Goal: Transaction & Acquisition: Register for event/course

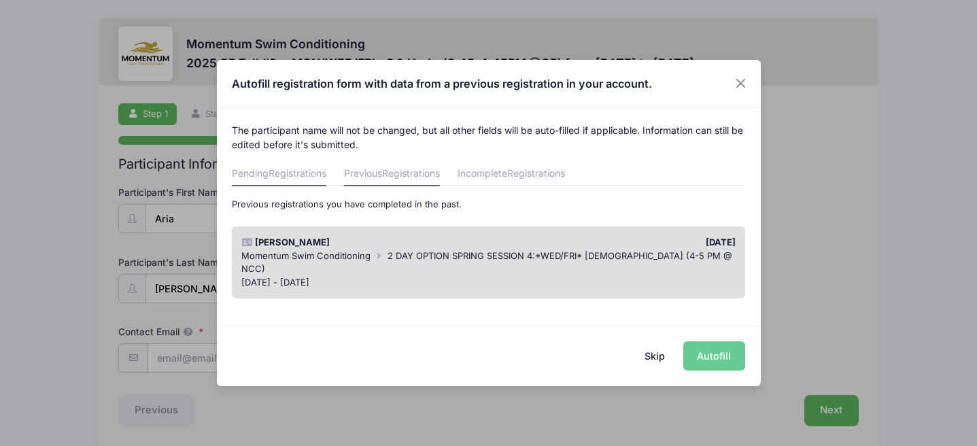
click at [315, 175] on span "Registrations" at bounding box center [298, 173] width 58 height 12
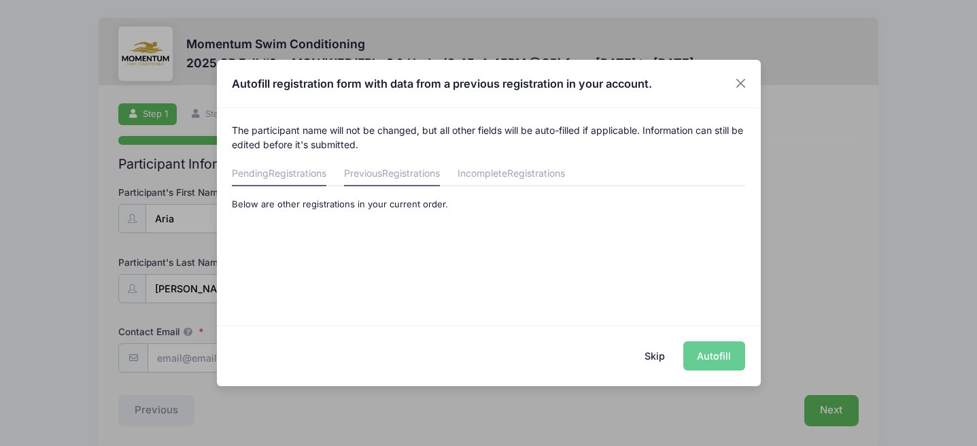
click at [381, 170] on link "Previous Registrations" at bounding box center [392, 174] width 96 height 24
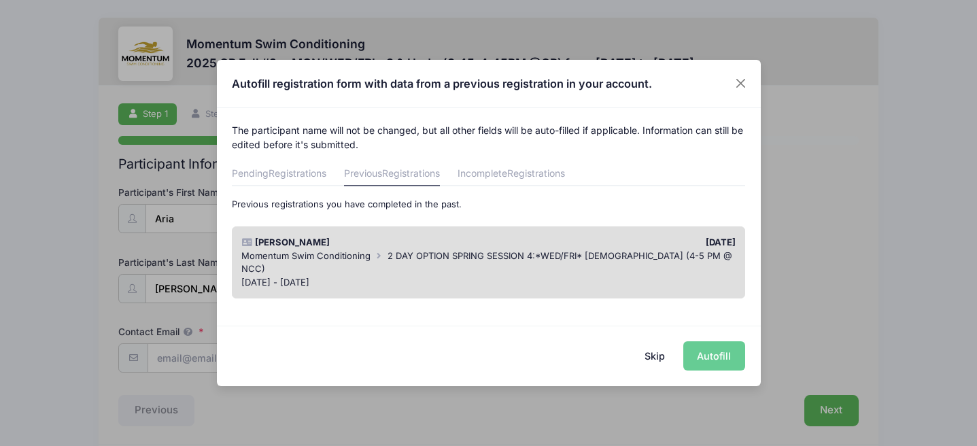
click at [370, 258] on div "Momentum Swim Conditioning 2 DAY OPTION SPRING SESSION 4:*WED/FRI* [DEMOGRAPHIC…" at bounding box center [488, 262] width 494 height 27
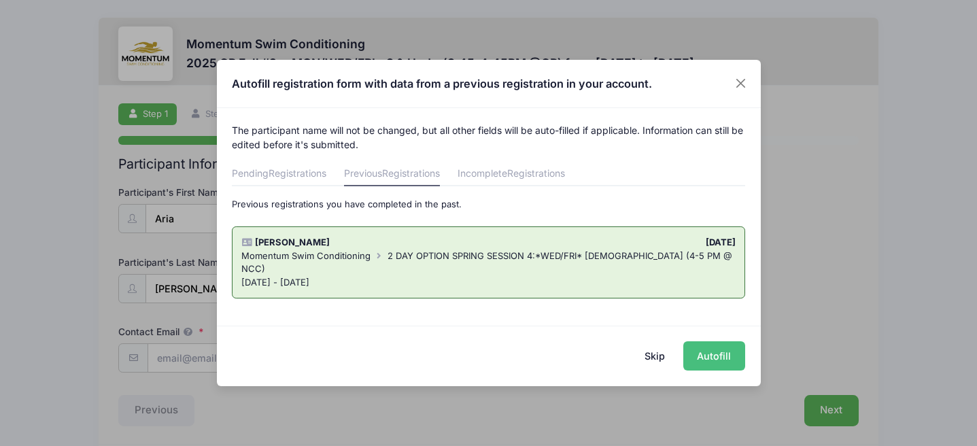
click at [707, 352] on button "Autofill" at bounding box center [714, 355] width 62 height 29
type input "[EMAIL_ADDRESS][DOMAIN_NAME]"
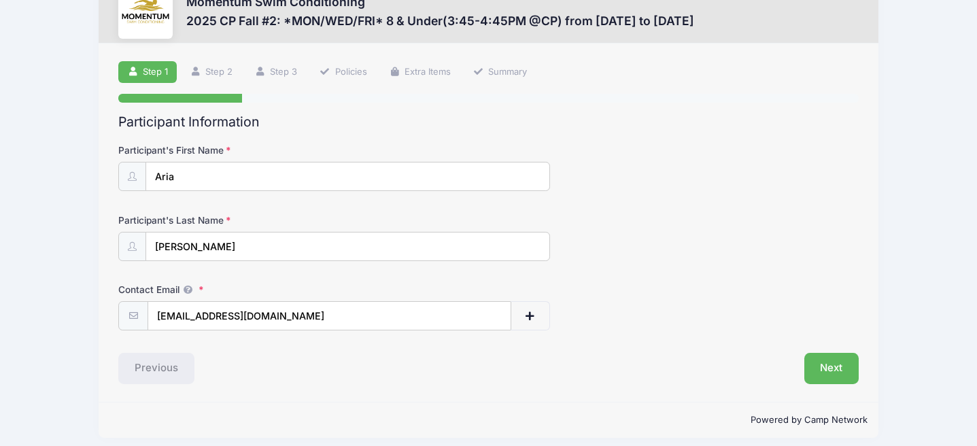
scroll to position [51, 0]
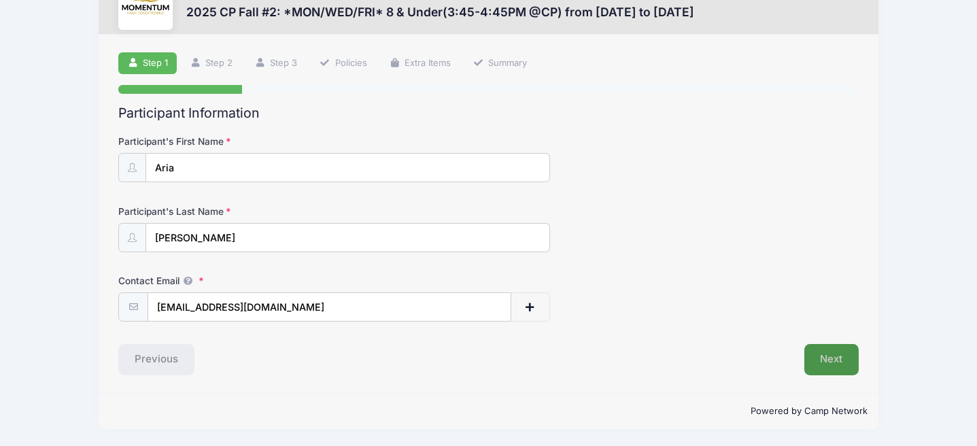
click at [825, 354] on button "Next" at bounding box center [831, 359] width 55 height 31
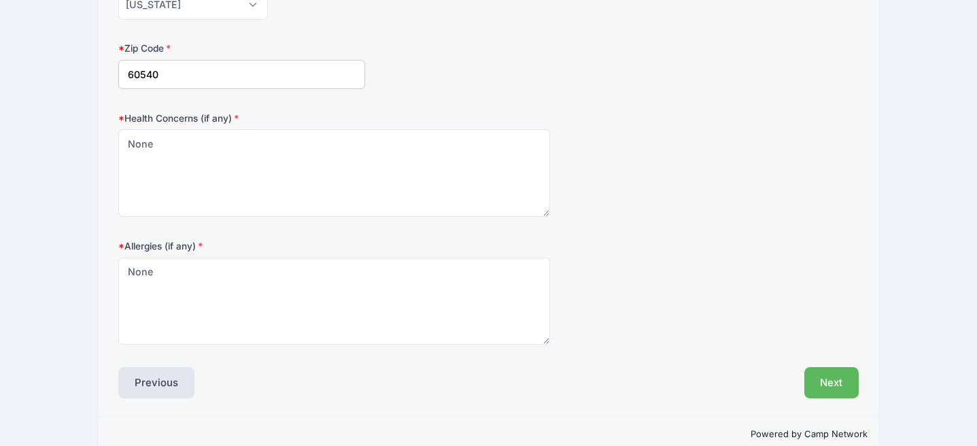
scroll to position [446, 0]
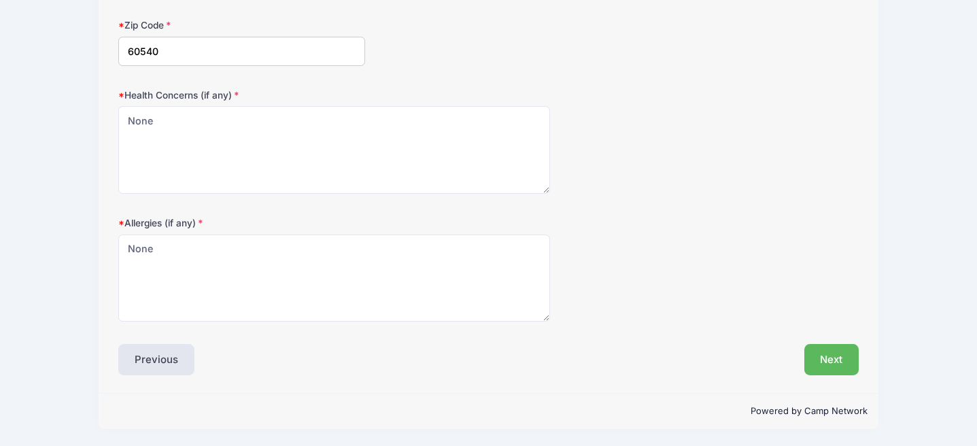
click at [808, 341] on div "Event Registration Information Date of Birth [DATE] Address [STREET_ADDRESS] Ci…" at bounding box center [488, 42] width 740 height 665
click at [813, 344] on button "Next" at bounding box center [831, 359] width 55 height 31
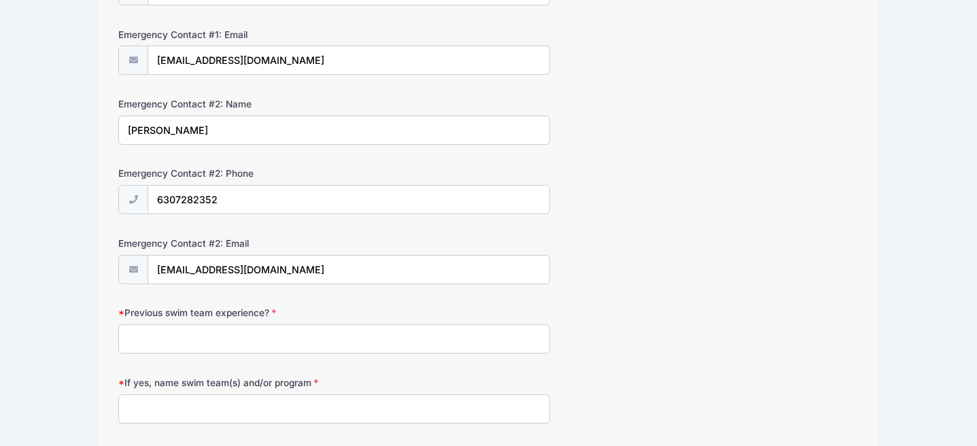
scroll to position [515, 0]
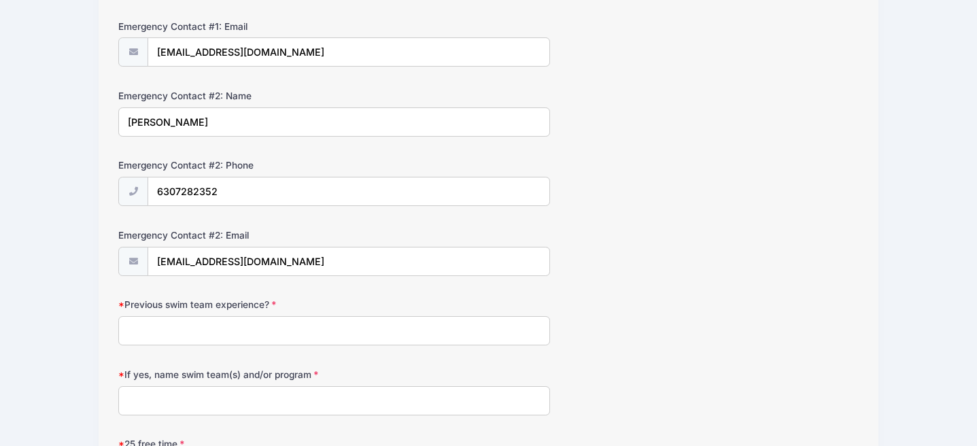
click at [264, 331] on input "Previous swim team experience?" at bounding box center [334, 330] width 432 height 29
type input "Yes"
type input "Huntington Estates Swim Team"
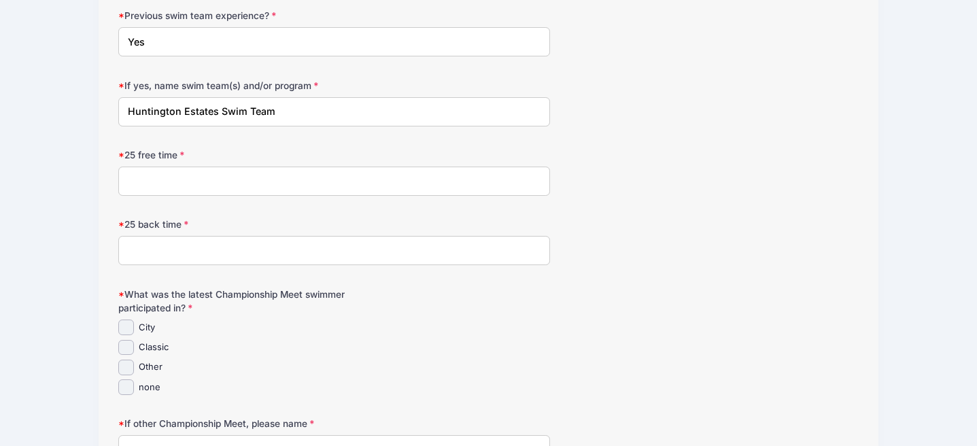
scroll to position [823, 0]
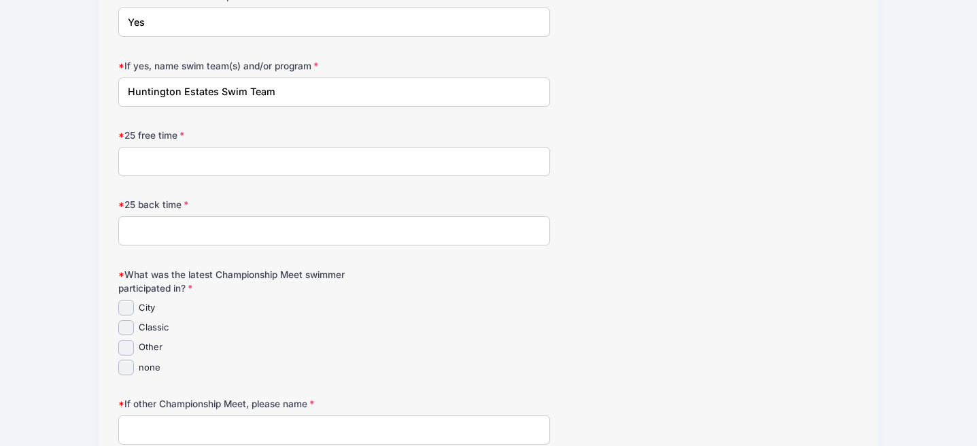
click at [150, 327] on label "Classic" at bounding box center [154, 328] width 30 height 14
click at [134, 327] on input "Classic" at bounding box center [126, 328] width 16 height 16
checkbox input "true"
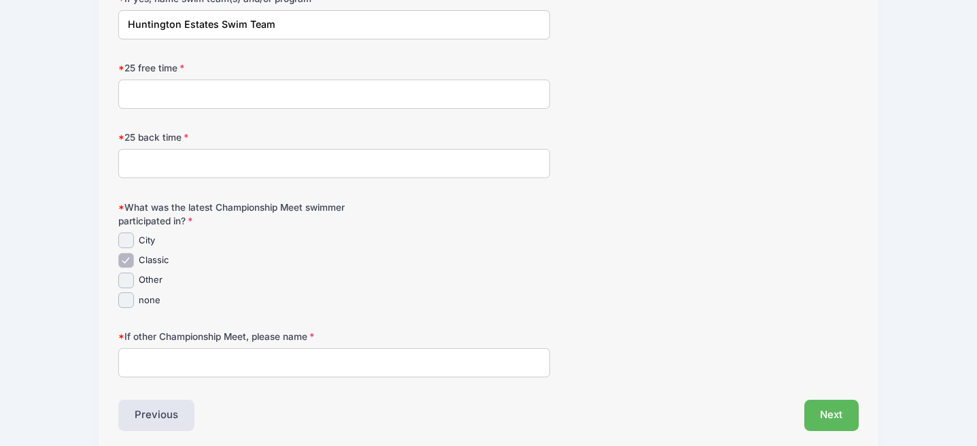
scroll to position [896, 0]
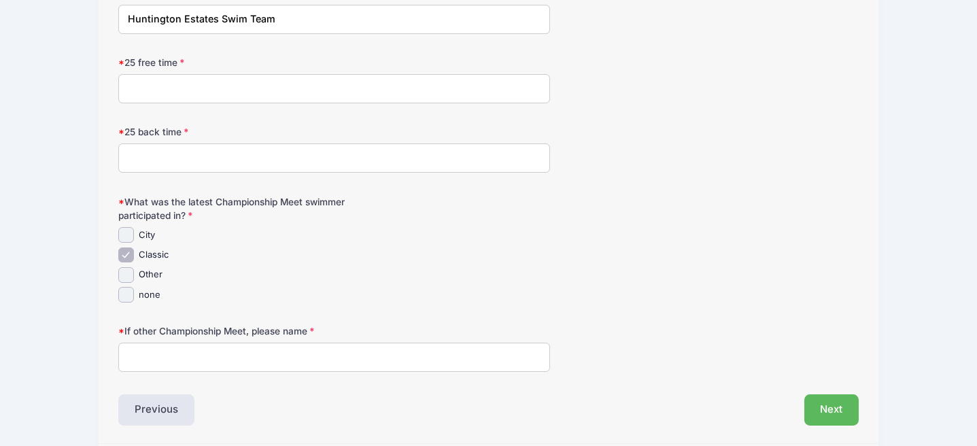
click at [224, 345] on input "If other Championship Meet, please name" at bounding box center [334, 357] width 432 height 29
type input "Classic"
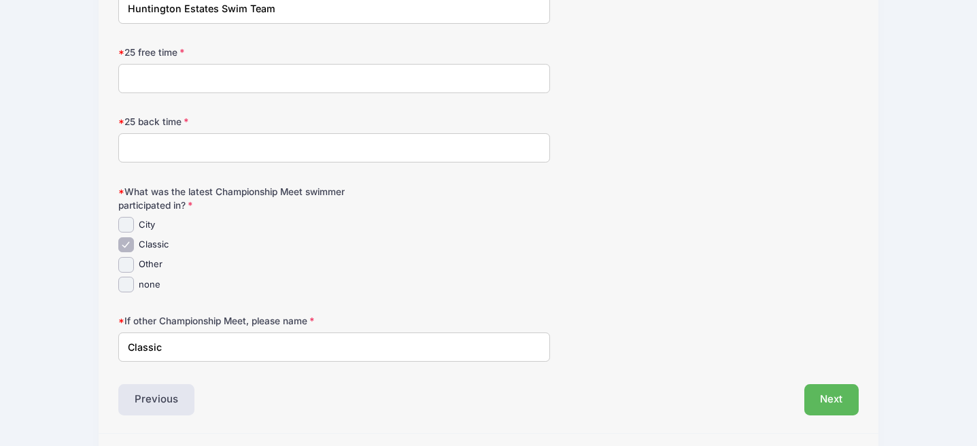
click at [178, 78] on input "25 free time" at bounding box center [334, 78] width 432 height 29
type input "23.44"
click at [137, 138] on input "25 back time" at bounding box center [334, 147] width 432 height 29
click at [137, 140] on input "25 back time" at bounding box center [334, 147] width 432 height 29
type input "26.83"
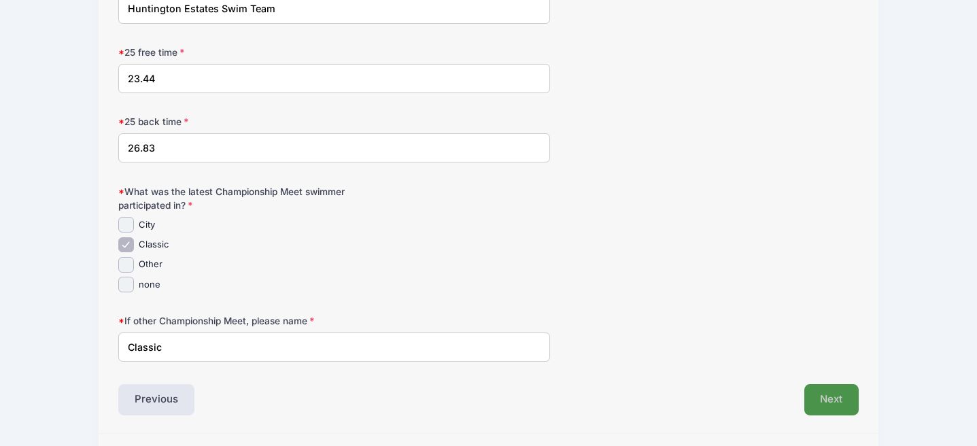
click at [816, 404] on button "Next" at bounding box center [831, 399] width 55 height 31
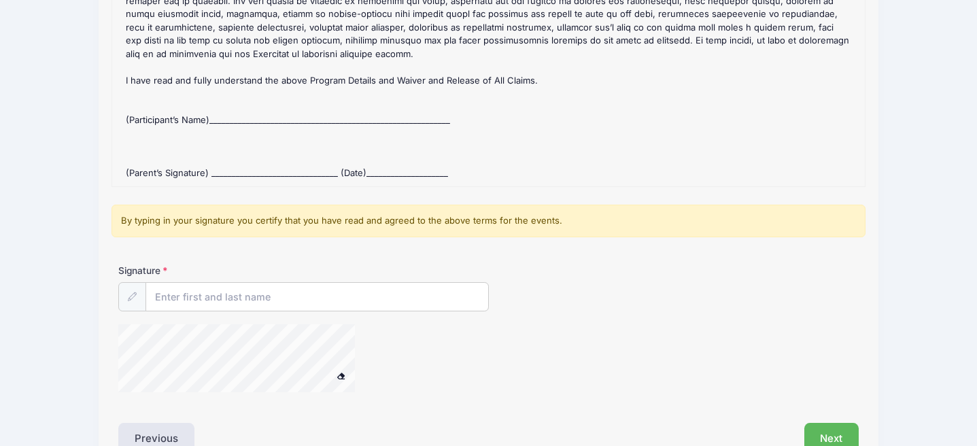
scroll to position [218, 0]
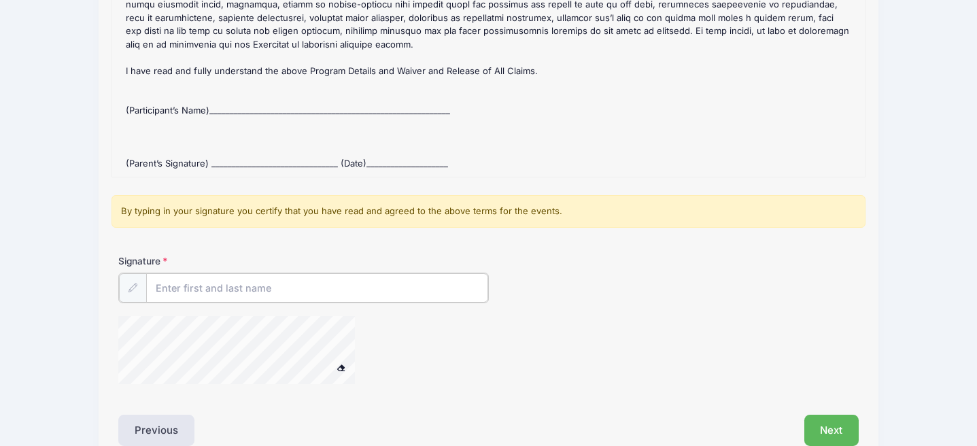
click at [275, 281] on input "Signature" at bounding box center [317, 287] width 342 height 29
type input "[PERSON_NAME]"
click at [836, 424] on button "Next" at bounding box center [831, 428] width 55 height 31
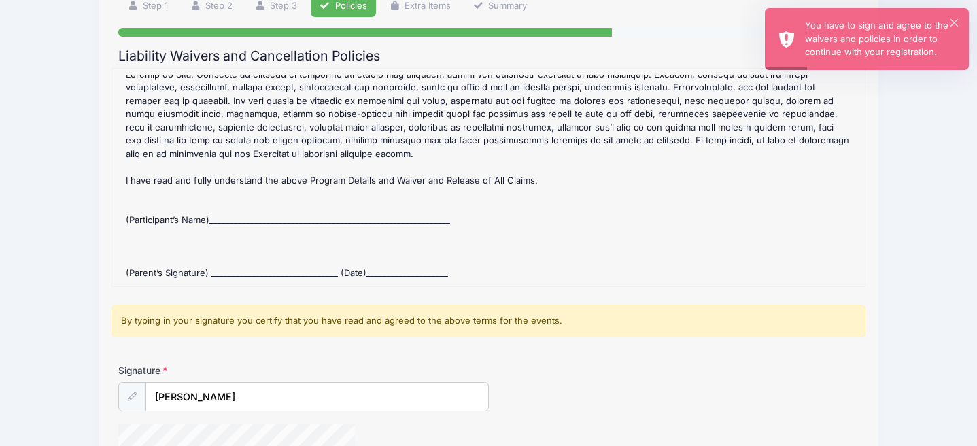
scroll to position [231, 0]
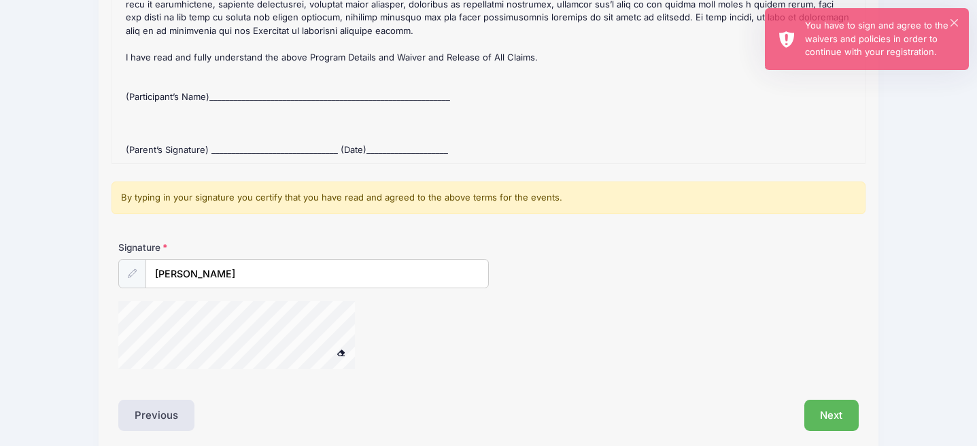
click at [263, 204] on div "By typing in your signature you certify that you have read and agreed to the ab…" at bounding box center [488, 198] width 754 height 33
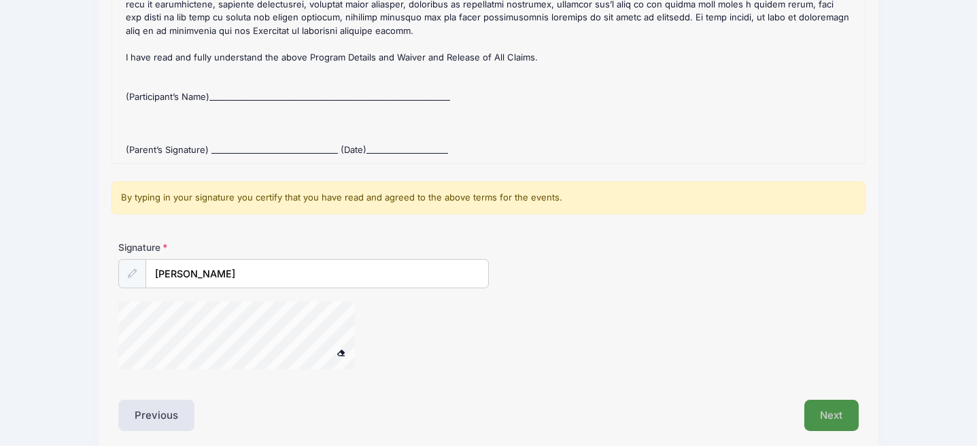
click at [843, 419] on button "Next" at bounding box center [831, 415] width 55 height 31
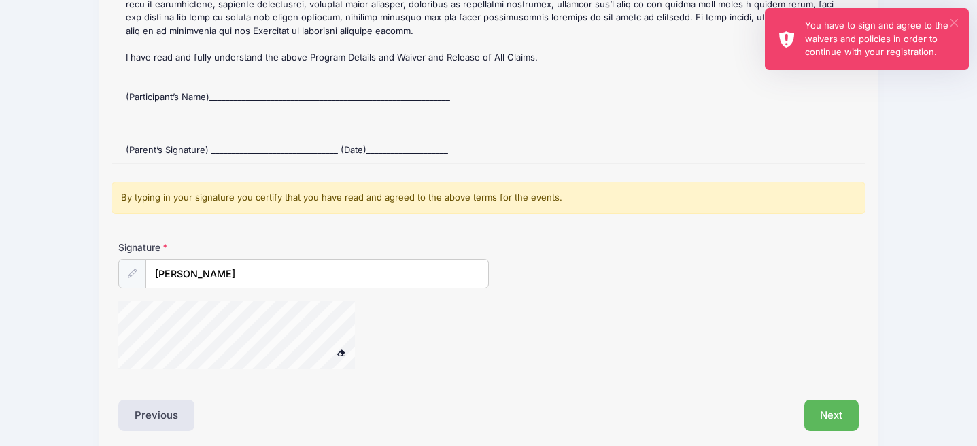
click at [955, 22] on button "×" at bounding box center [953, 22] width 7 height 7
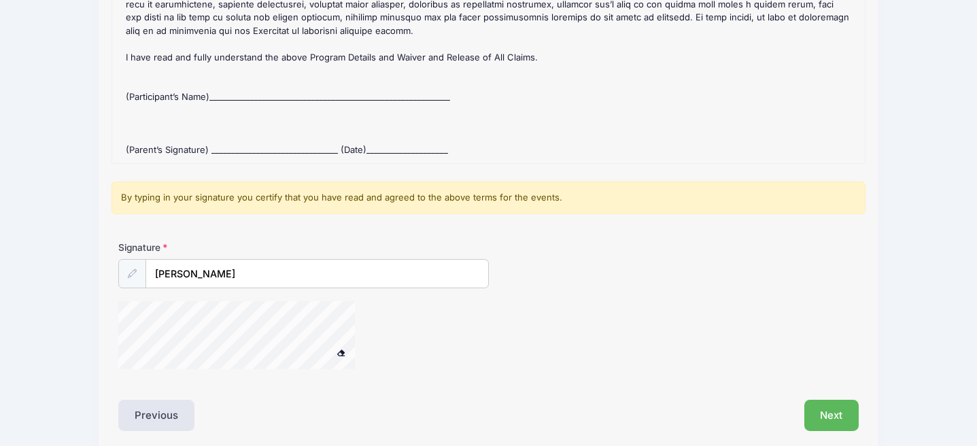
click at [394, 349] on div at bounding box center [365, 337] width 494 height 72
click at [838, 416] on button "Next" at bounding box center [831, 415] width 55 height 31
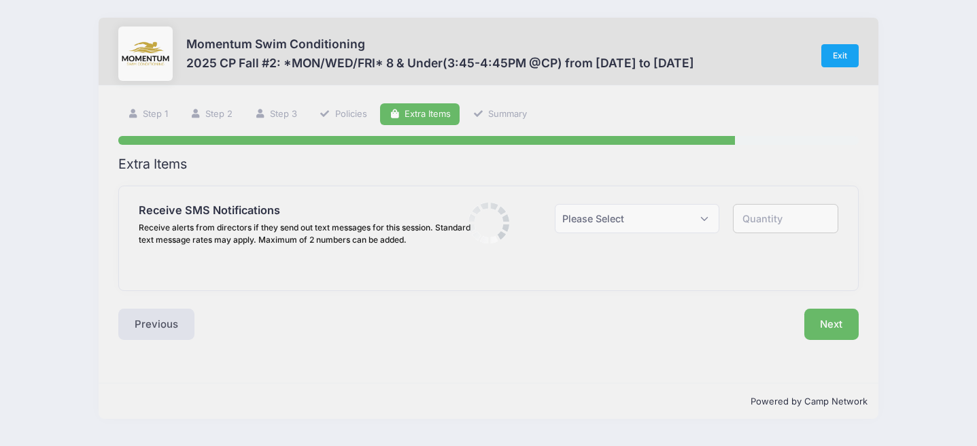
scroll to position [0, 0]
click at [641, 228] on select "Please Select Yes ($0.00) No" at bounding box center [637, 218] width 165 height 29
select select "1"
click at [555, 204] on select "Please Select Yes ($0.00) No" at bounding box center [637, 218] width 165 height 29
type input "1"
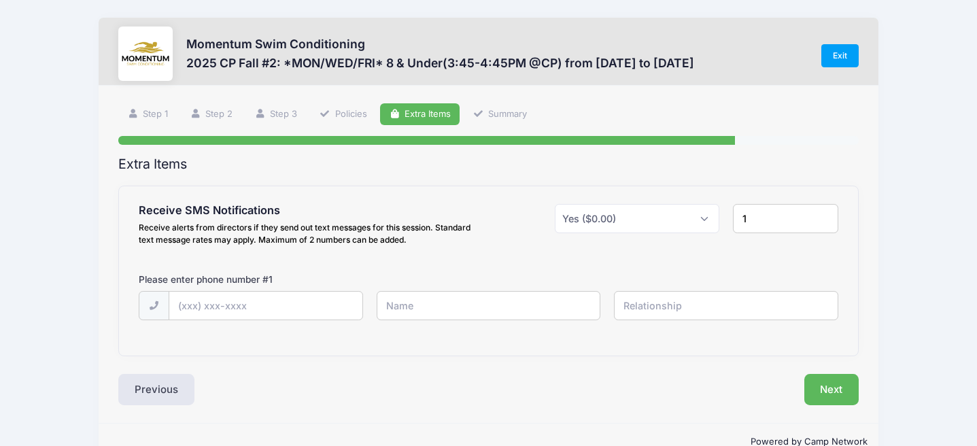
click at [247, 331] on div at bounding box center [489, 314] width 712 height 47
click at [251, 310] on input "text" at bounding box center [266, 306] width 194 height 29
type input "[PHONE_NUMBER]"
type input "[PERSON_NAME]"
type input "Mother"
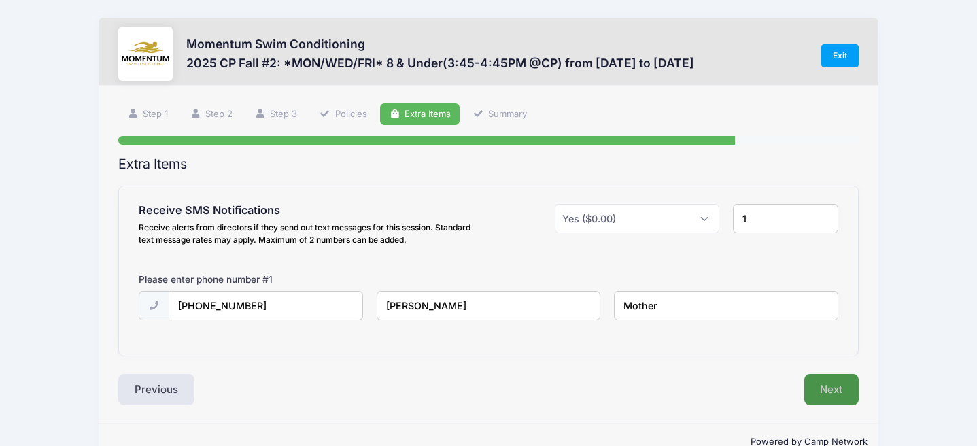
click at [846, 382] on button "Next" at bounding box center [831, 389] width 55 height 31
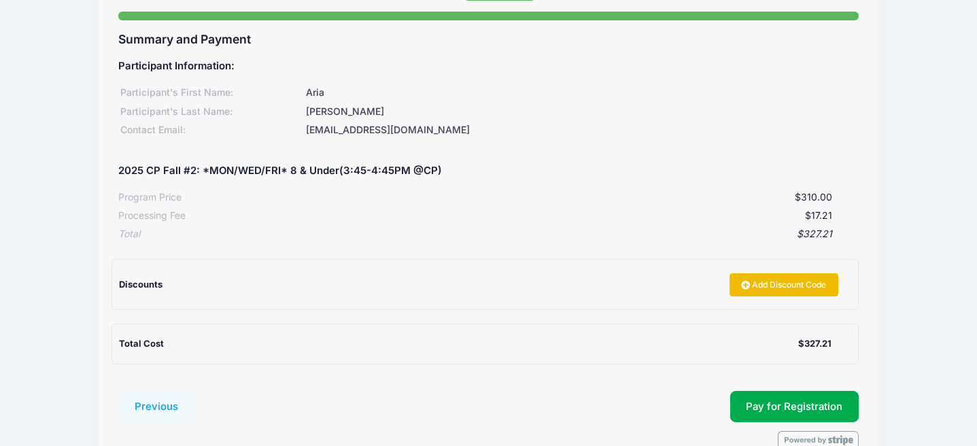
scroll to position [135, 0]
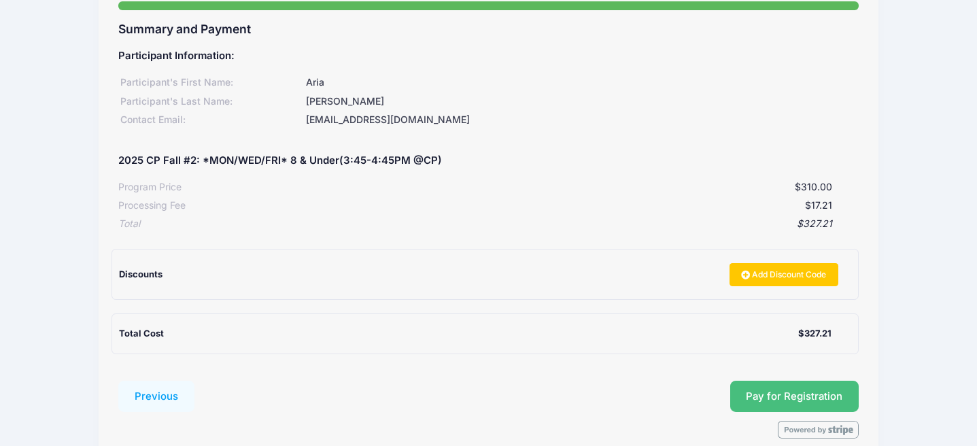
click at [765, 398] on button "Pay for Registration" at bounding box center [794, 396] width 129 height 31
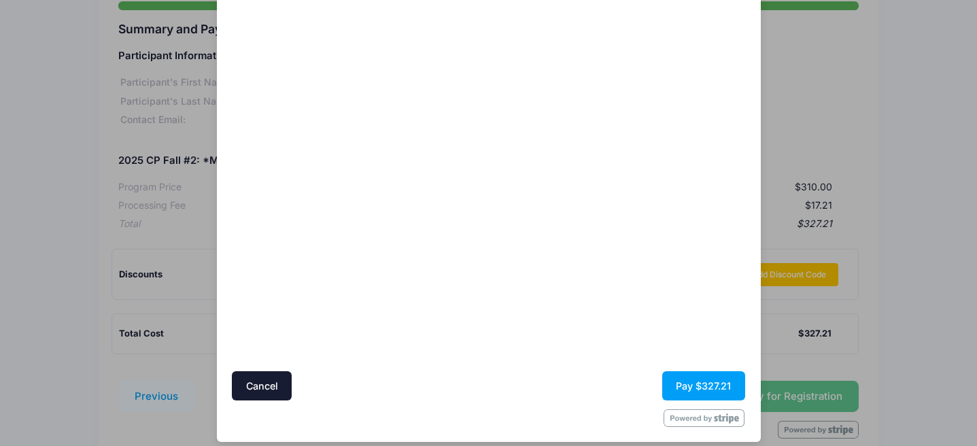
scroll to position [103, 0]
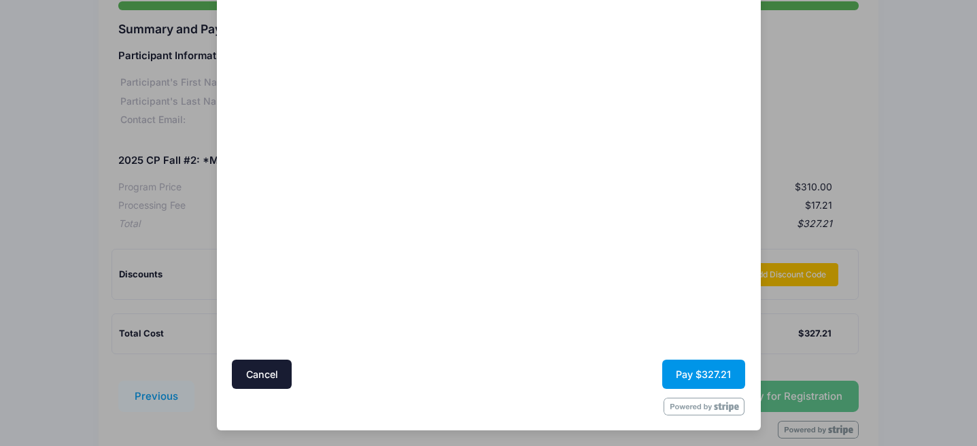
click at [684, 377] on button "Pay $327.21" at bounding box center [703, 374] width 83 height 29
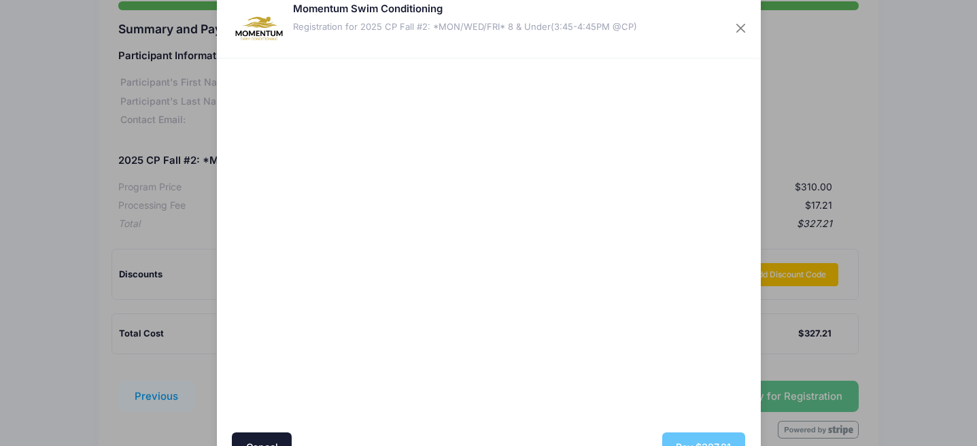
scroll to position [0, 0]
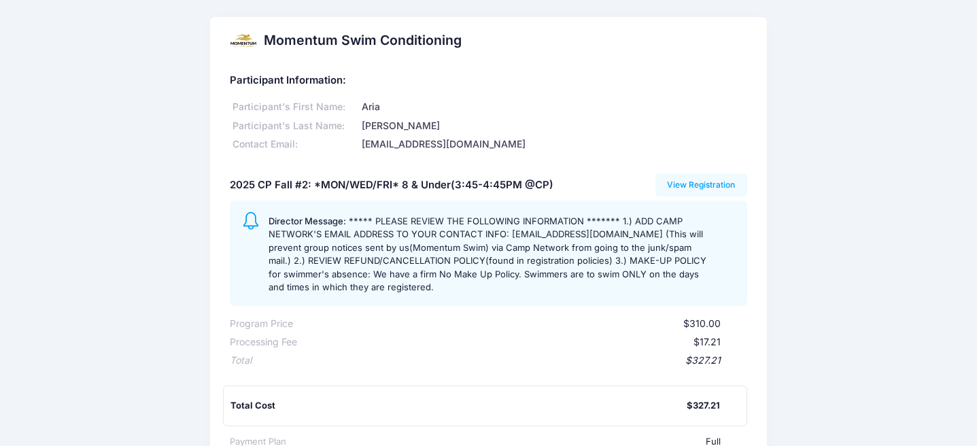
scroll to position [32, 0]
